Goal: Find specific page/section: Find specific page/section

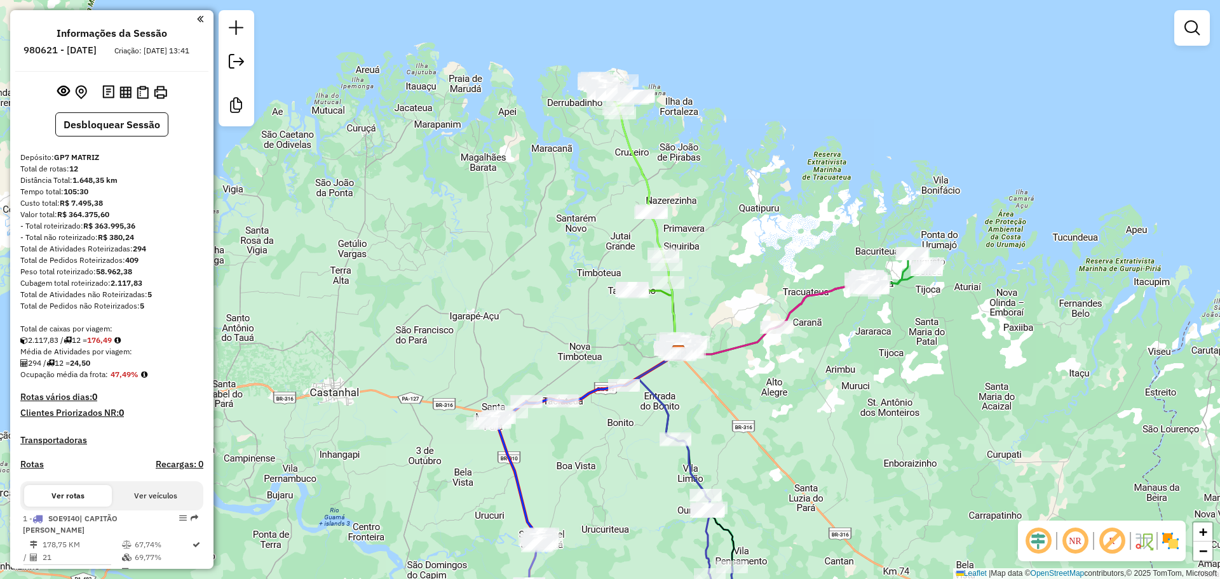
scroll to position [512, 0]
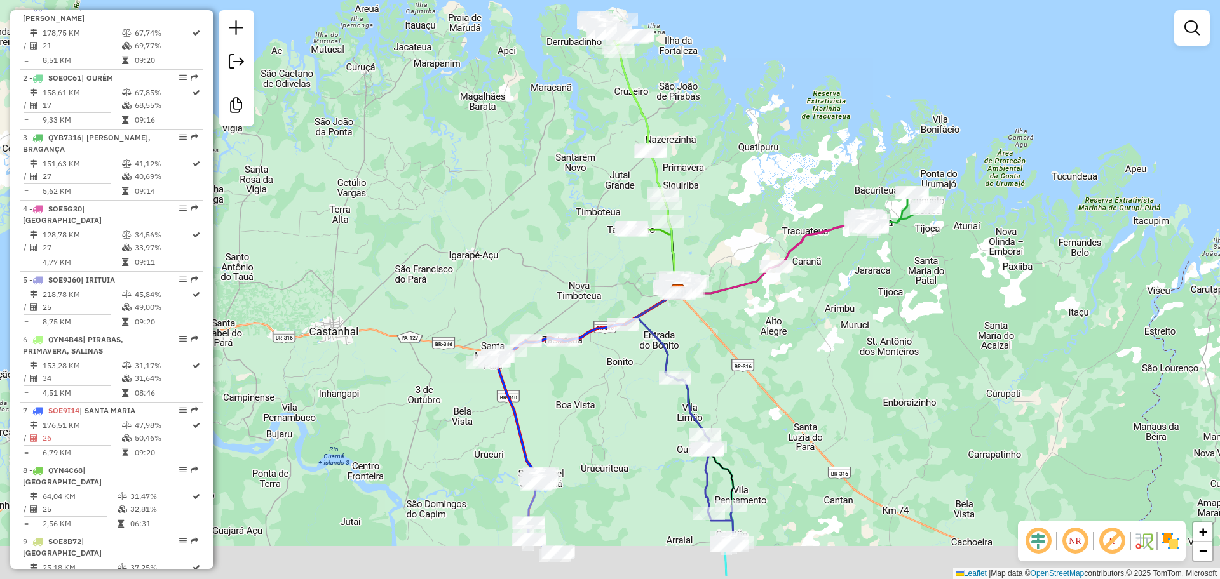
drag, startPoint x: 643, startPoint y: 466, endPoint x: 627, endPoint y: 328, distance: 138.1
click at [627, 328] on div "Janela de atendimento Grade de atendimento Capacidade Transportadoras Veículos …" at bounding box center [610, 289] width 1220 height 579
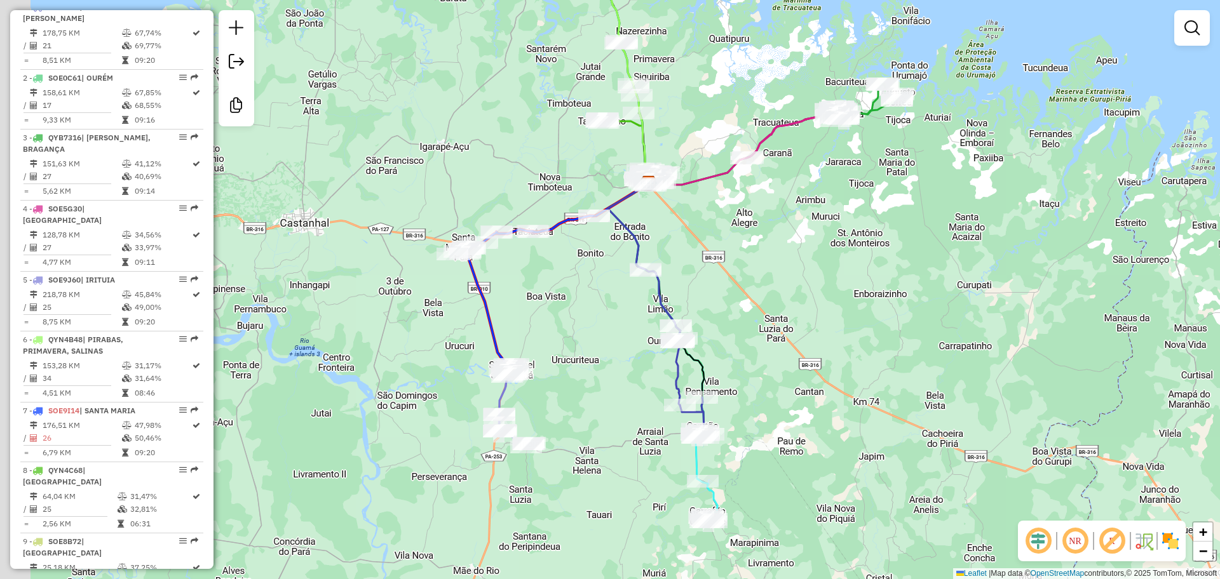
drag, startPoint x: 513, startPoint y: 391, endPoint x: 553, endPoint y: 302, distance: 97.5
click at [553, 302] on div "Janela de atendimento Grade de atendimento Capacidade Transportadoras Veículos …" at bounding box center [610, 289] width 1220 height 579
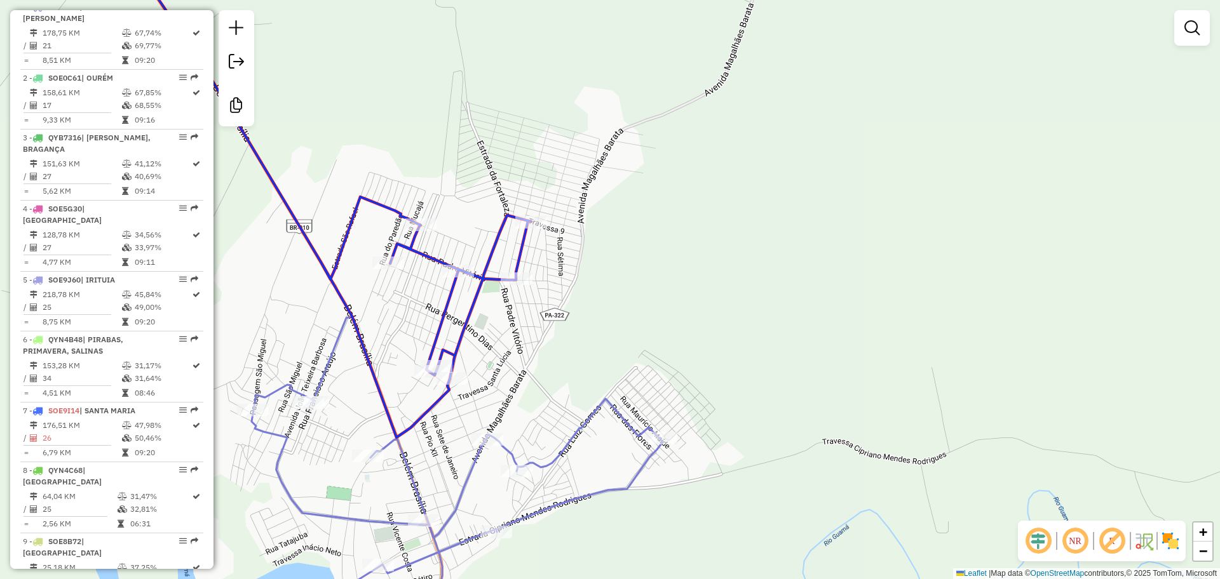
drag, startPoint x: 438, startPoint y: 396, endPoint x: 455, endPoint y: 396, distance: 17.1
click at [455, 396] on icon at bounding box center [325, 189] width 412 height 495
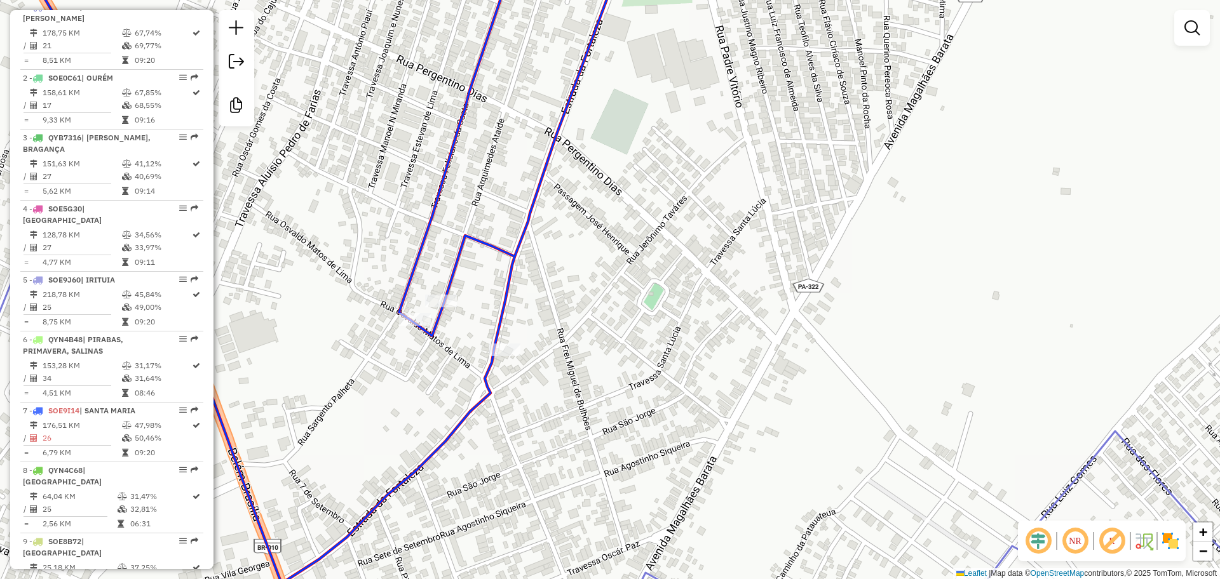
drag, startPoint x: 504, startPoint y: 386, endPoint x: 527, endPoint y: 377, distance: 25.1
click at [527, 377] on div "Janela de atendimento Grade de atendimento Capacidade Transportadoras Veículos …" at bounding box center [610, 289] width 1220 height 579
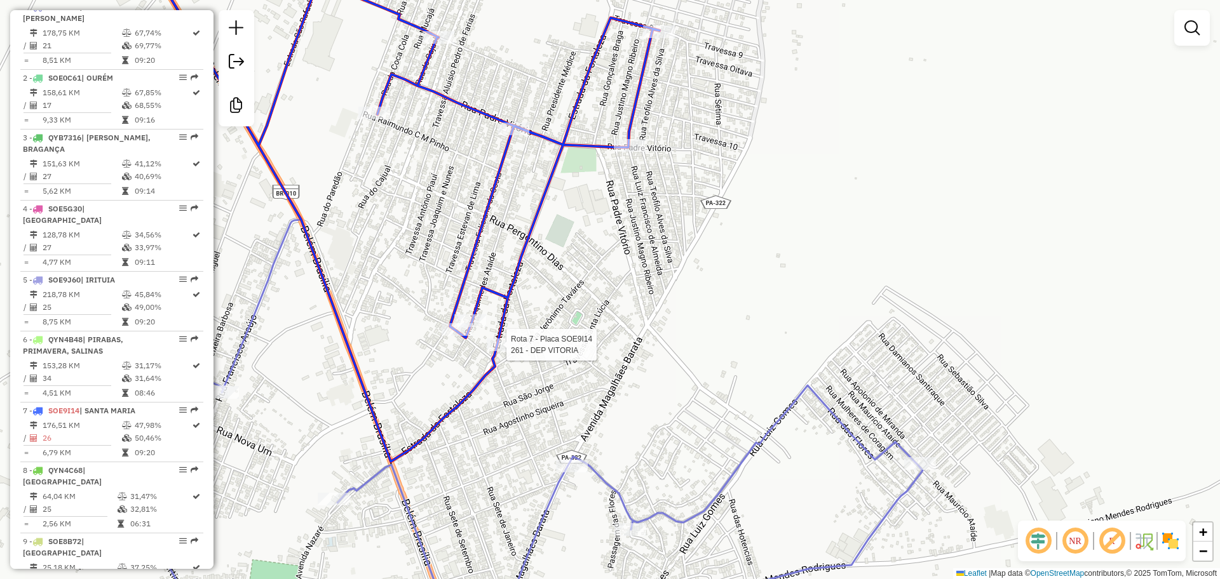
select select "**********"
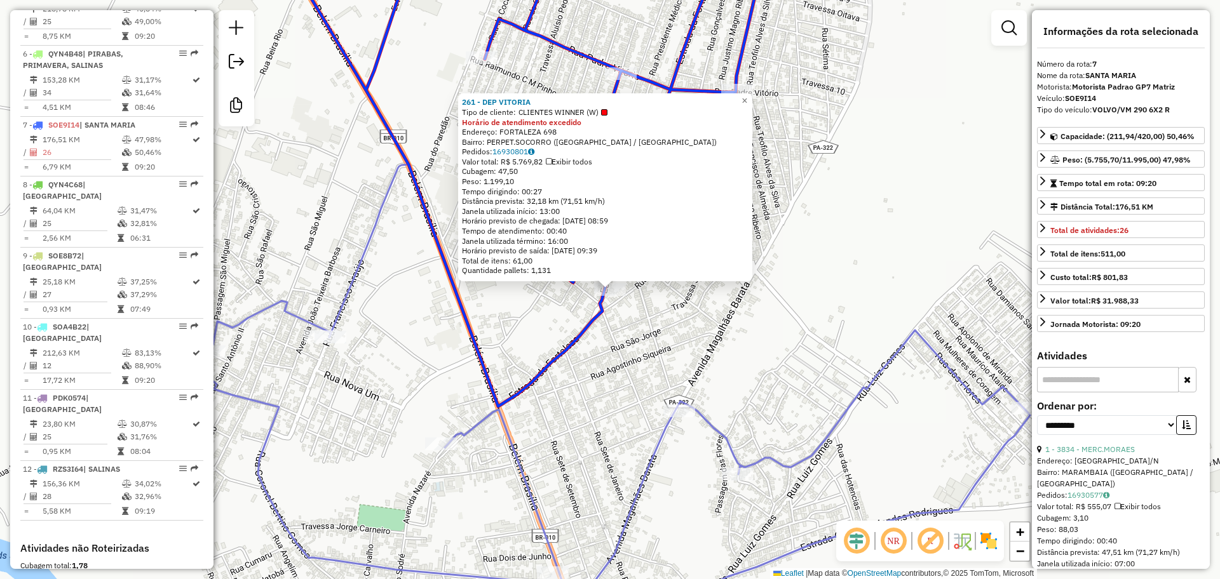
scroll to position [893, 0]
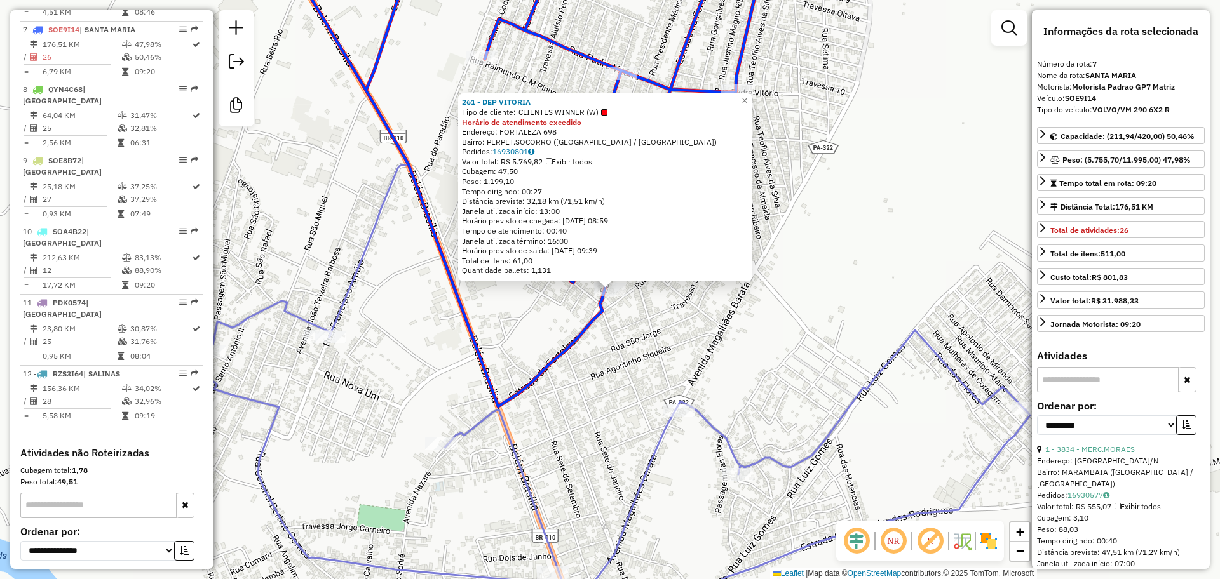
drag, startPoint x: 525, startPoint y: 111, endPoint x: 610, endPoint y: 115, distance: 85.2
click at [607, 115] on span "CLIENTES WINNER (W)" at bounding box center [562, 112] width 89 height 10
click at [812, 352] on div "261 - DEP VITORIA Tipo de cliente: CLIENTES WINNER (W) Horário de atendimento e…" at bounding box center [610, 289] width 1220 height 579
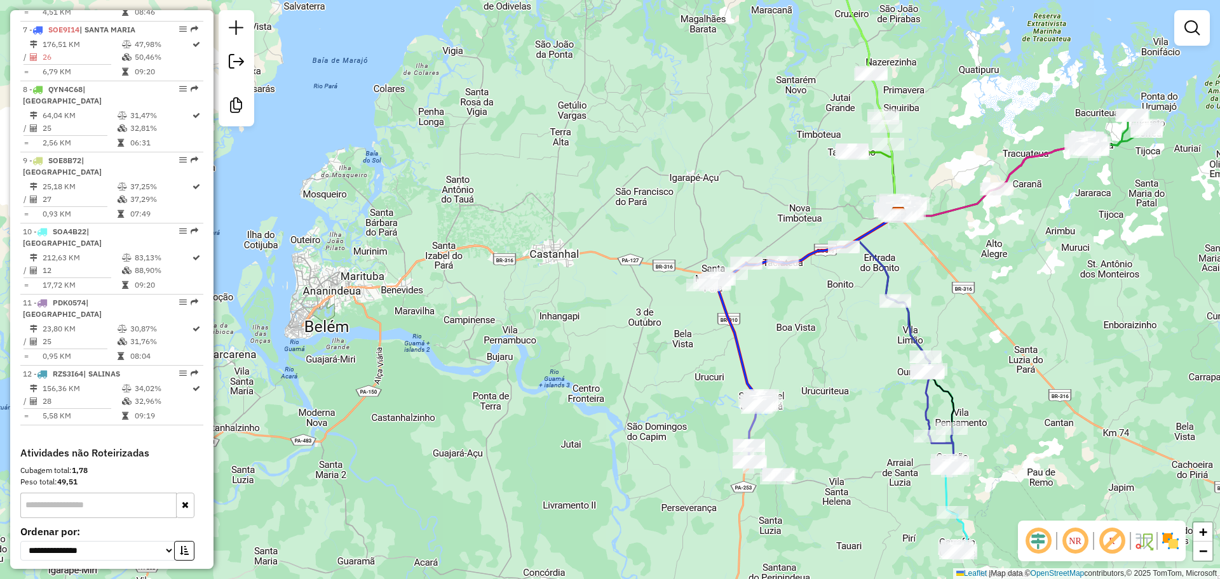
drag, startPoint x: 1024, startPoint y: 257, endPoint x: 929, endPoint y: 340, distance: 126.0
click at [929, 340] on div "Janela de atendimento Grade de atendimento Capacidade Transportadoras Veículos …" at bounding box center [610, 289] width 1220 height 579
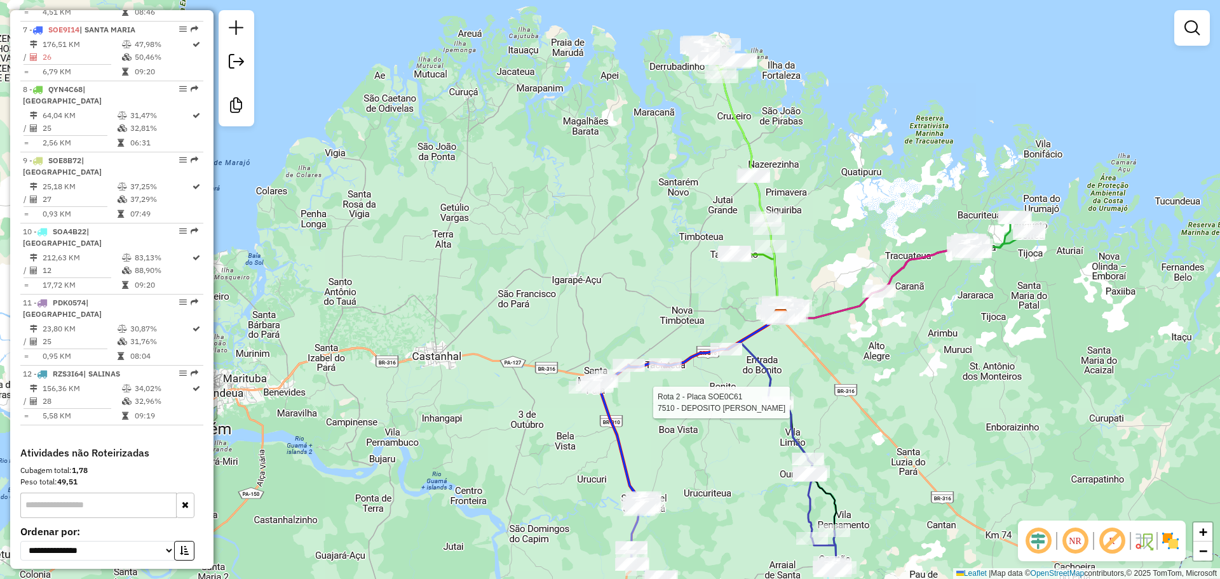
select select "**********"
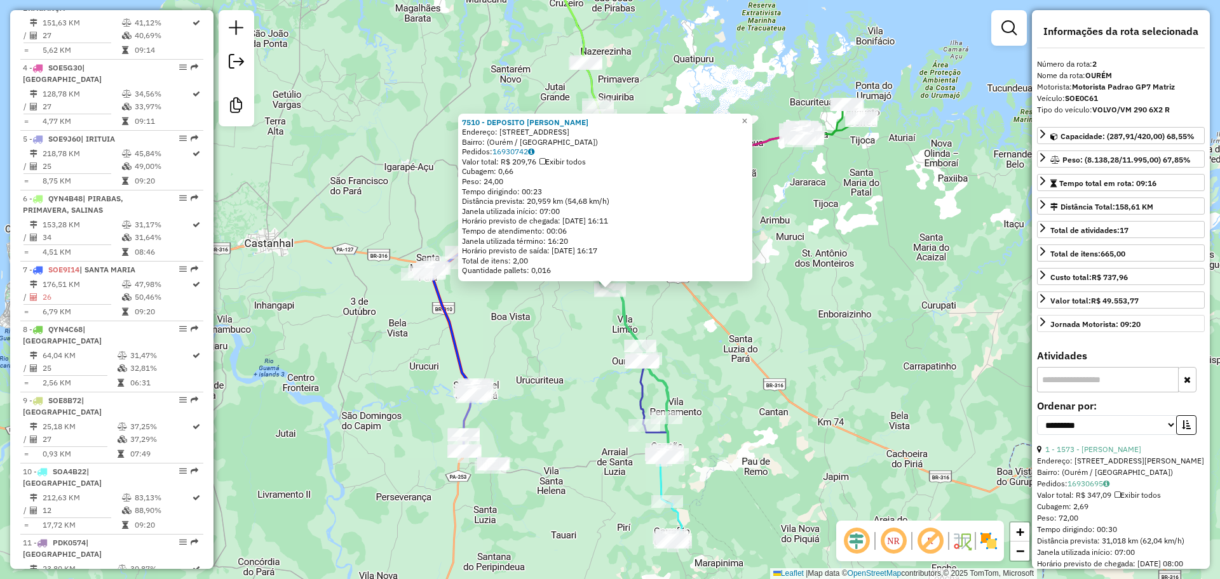
scroll to position [572, 0]
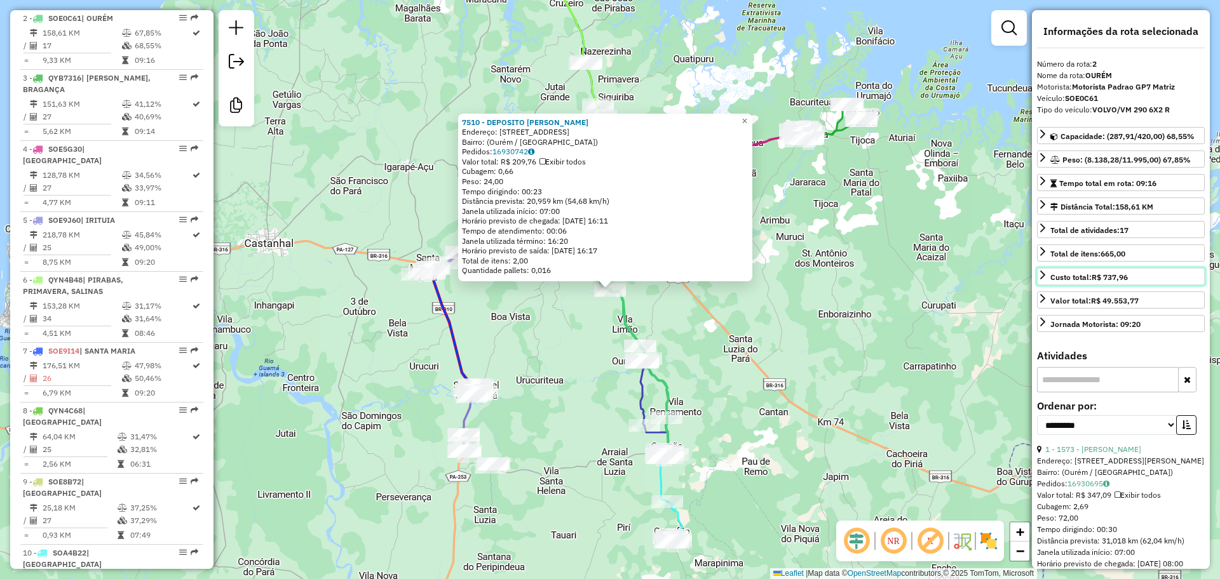
click at [1042, 273] on icon at bounding box center [1042, 275] width 5 height 9
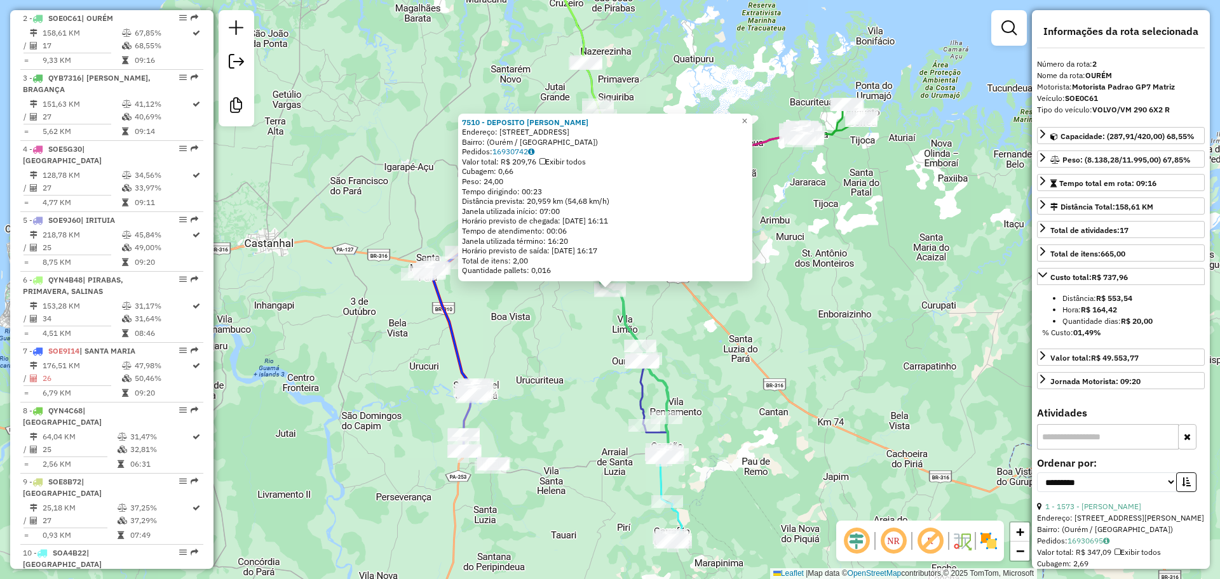
click at [855, 347] on div "7510 - DEPOSITO [PERSON_NAME]: Travessa Tembés, 431 Bairro: (Ourém / [GEOGRAPHI…" at bounding box center [610, 289] width 1220 height 579
